Goal: Information Seeking & Learning: Learn about a topic

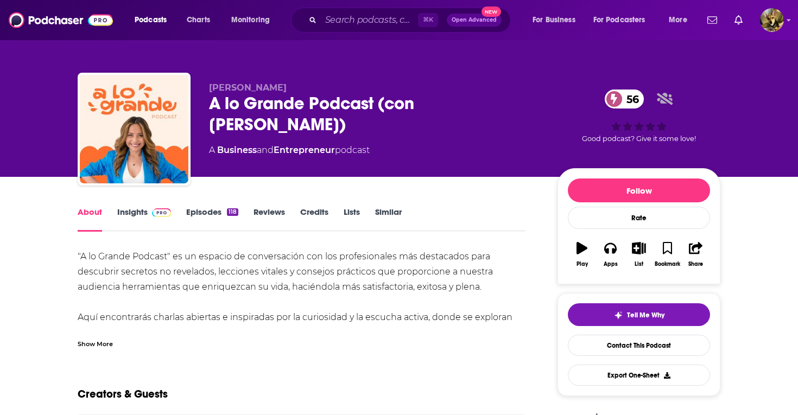
click at [135, 211] on link "Insights" at bounding box center [144, 219] width 54 height 25
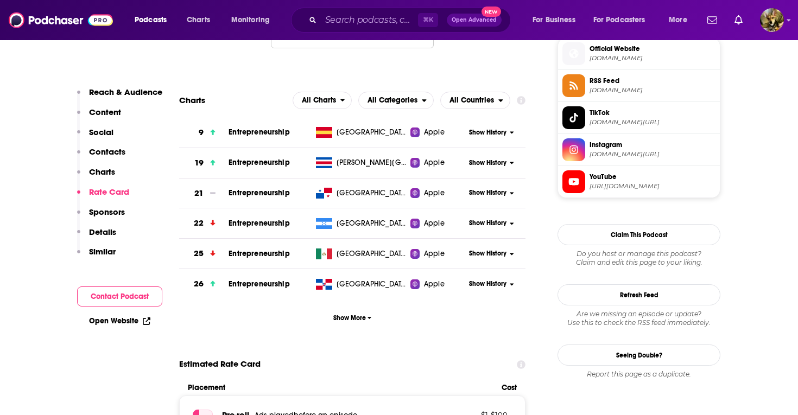
scroll to position [801, 0]
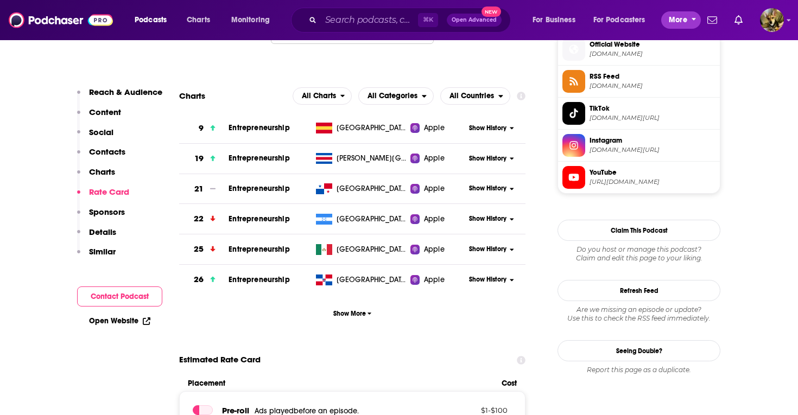
click at [676, 27] on span "More" at bounding box center [678, 19] width 18 height 15
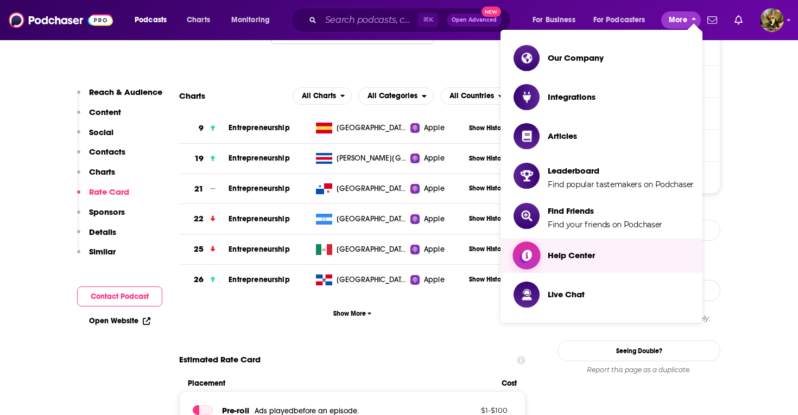
click at [573, 251] on span "Help Center" at bounding box center [571, 255] width 47 height 10
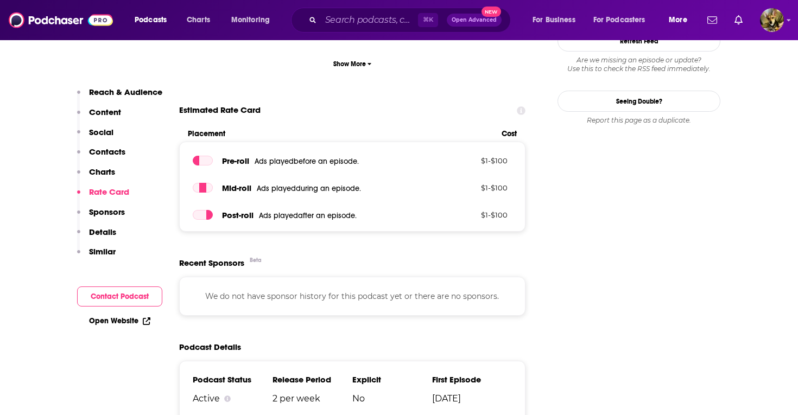
scroll to position [938, 0]
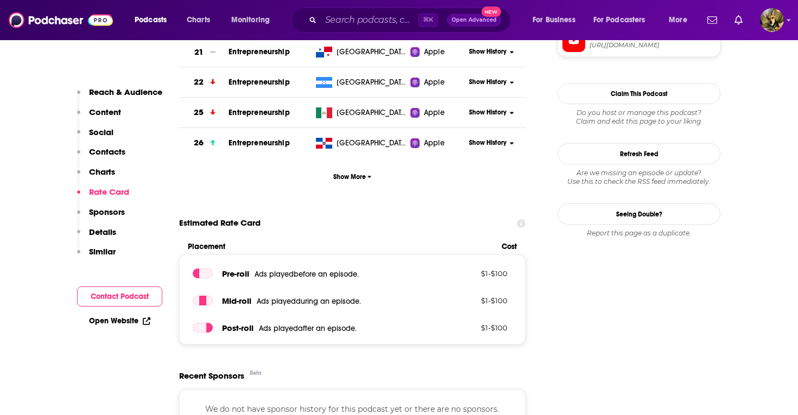
click at [98, 171] on p "Charts" at bounding box center [102, 172] width 26 height 10
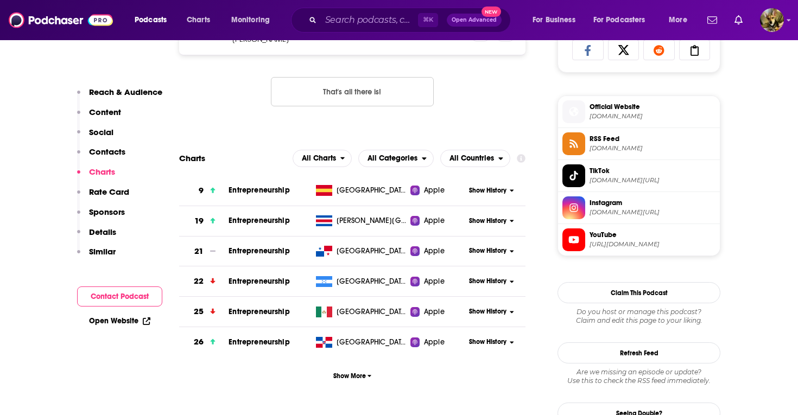
scroll to position [738, 0]
click at [250, 192] on span "Entrepreneurship" at bounding box center [258, 190] width 61 height 9
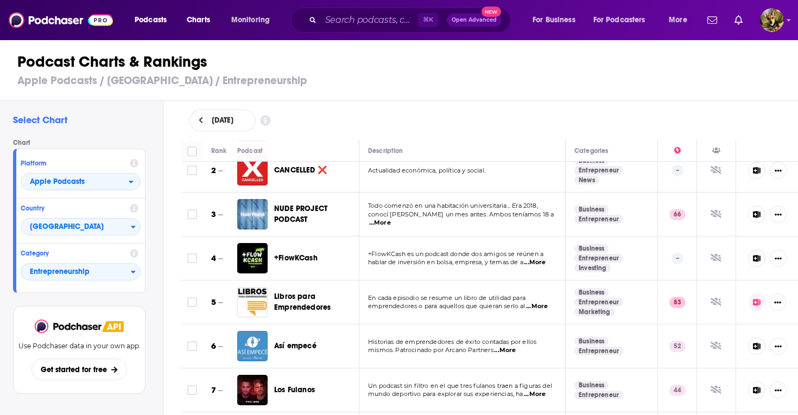
scroll to position [51, 0]
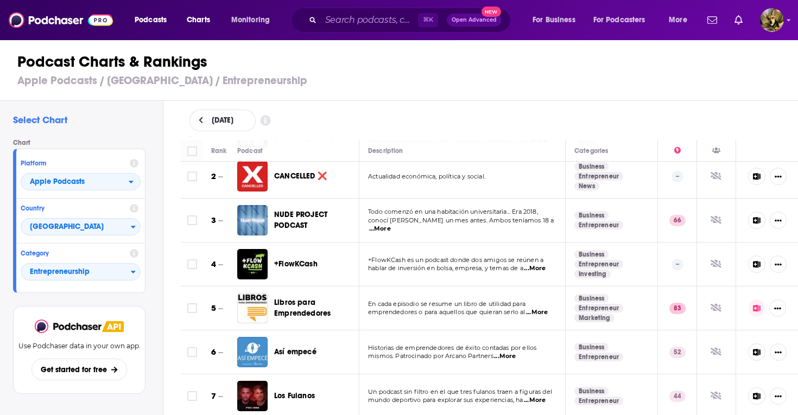
click at [291, 214] on span "NUDE PROJECT PODCAST" at bounding box center [300, 220] width 53 height 20
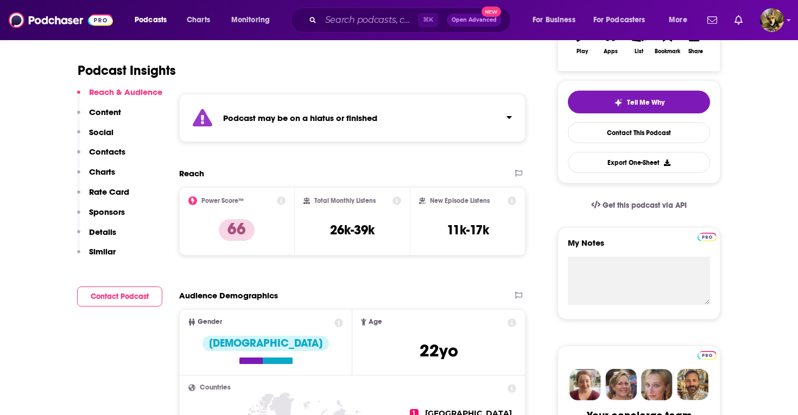
scroll to position [245, 0]
